Goal: Navigation & Orientation: Find specific page/section

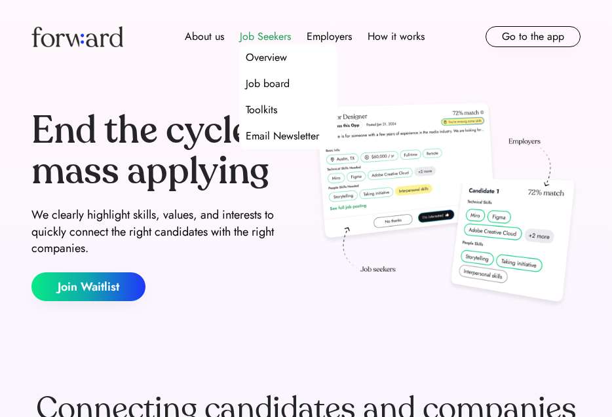
click at [250, 35] on div "Job Seekers" at bounding box center [265, 37] width 51 height 16
click at [264, 58] on div "Overview" at bounding box center [266, 58] width 41 height 16
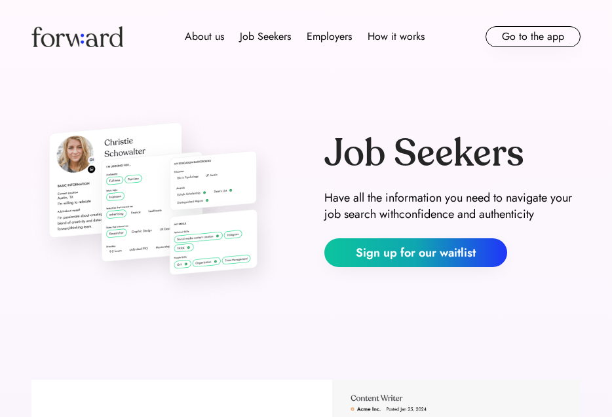
click at [86, 34] on img at bounding box center [77, 36] width 92 height 21
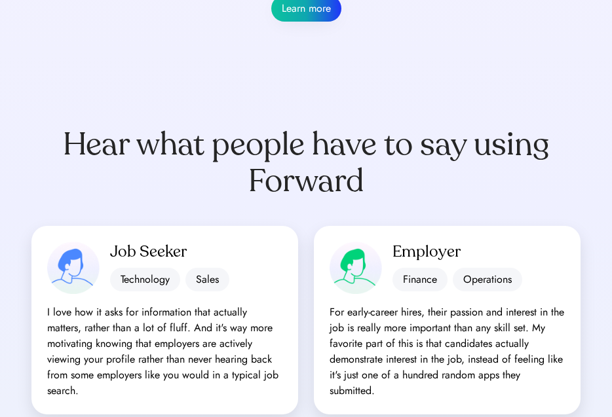
scroll to position [1216, 0]
